Goal: Task Accomplishment & Management: Manage account settings

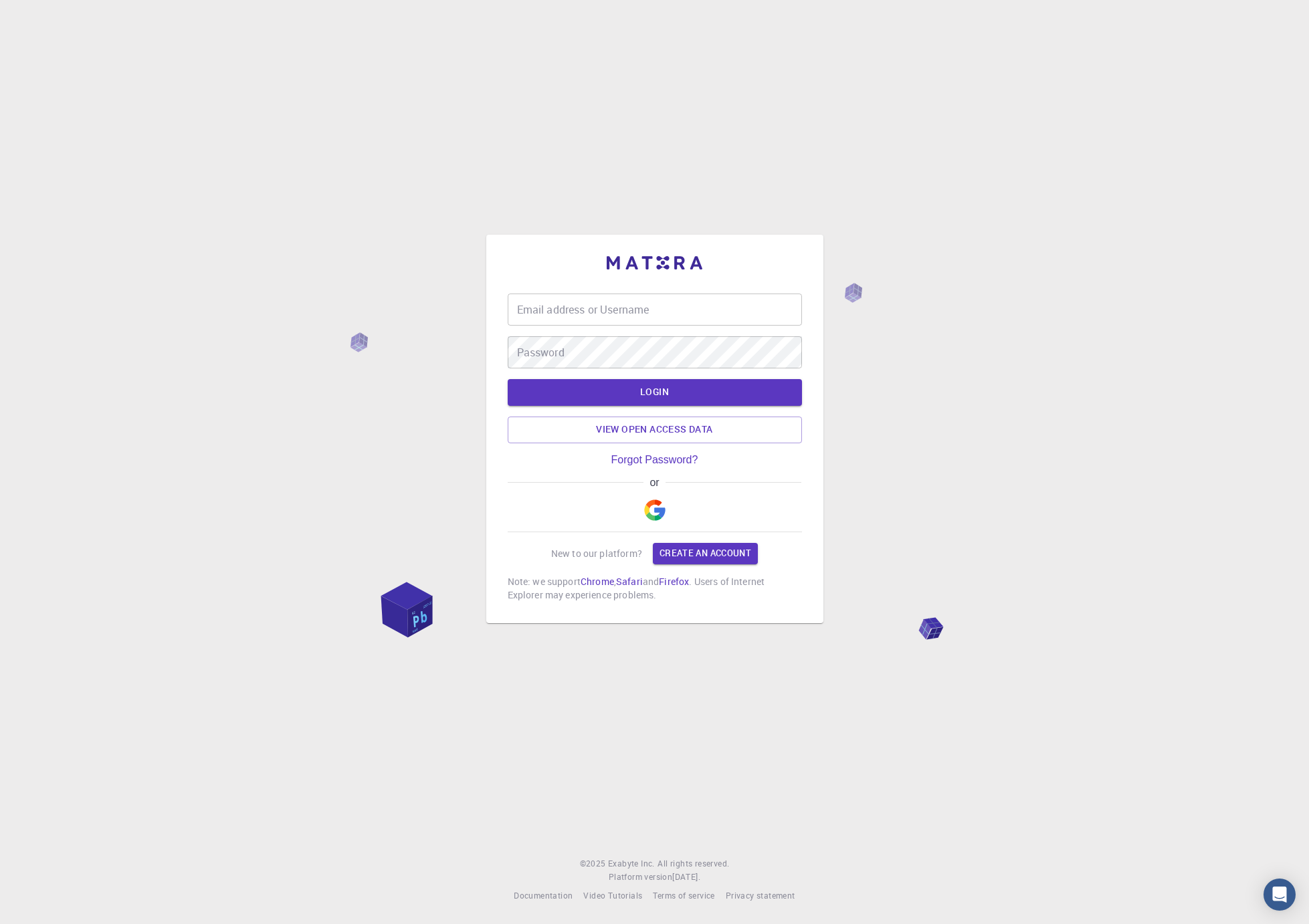
click at [577, 310] on input "Email address or Username" at bounding box center [654, 309] width 294 height 32
drag, startPoint x: 548, startPoint y: 293, endPoint x: 581, endPoint y: 314, distance: 39.1
click at [548, 293] on input "Email address or Username" at bounding box center [654, 309] width 294 height 32
type input "g"
type input "[EMAIL_ADDRESS][DOMAIN_NAME]"
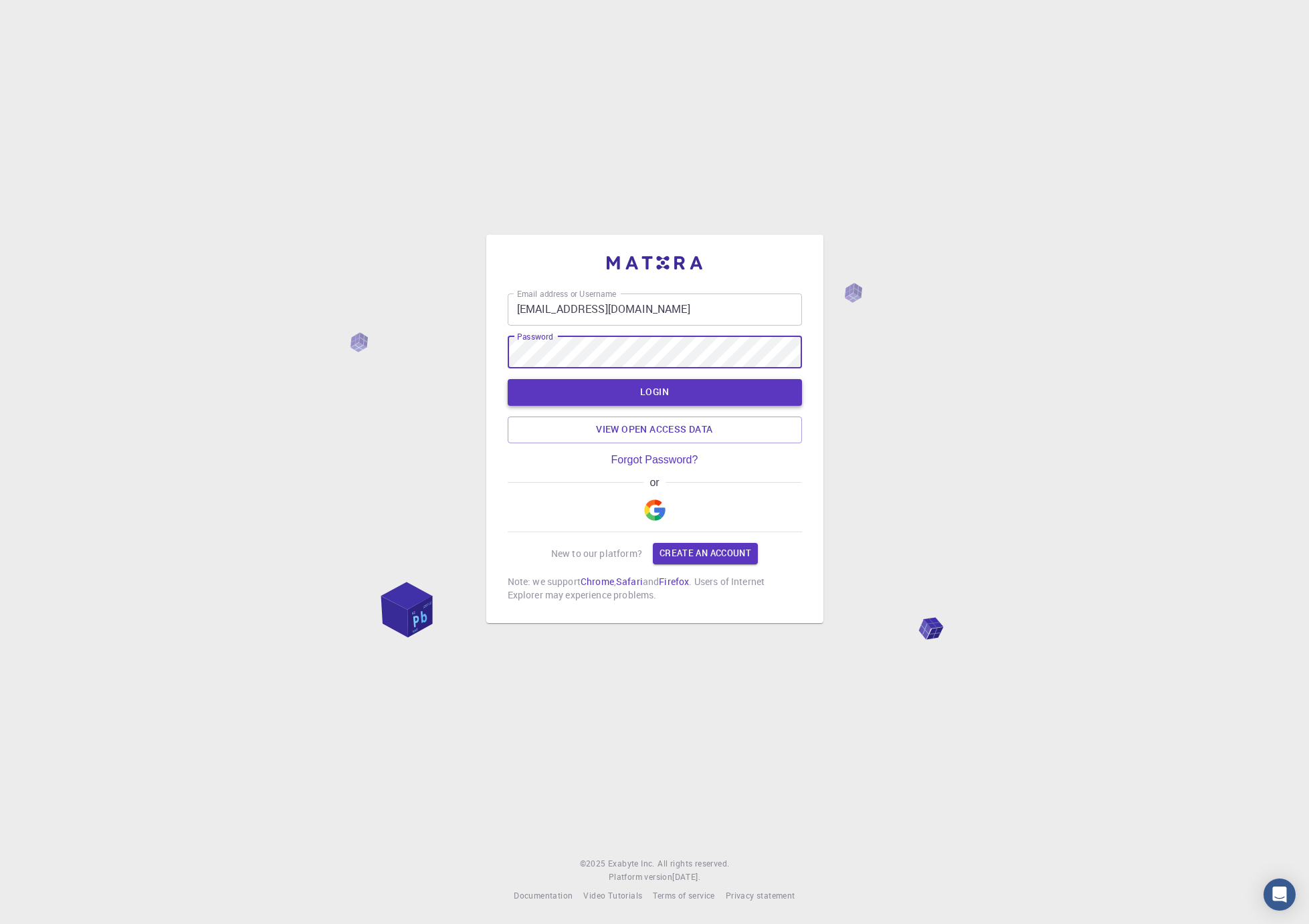
click at [633, 384] on button "LOGIN" at bounding box center [654, 392] width 294 height 27
